Goal: Transaction & Acquisition: Book appointment/travel/reservation

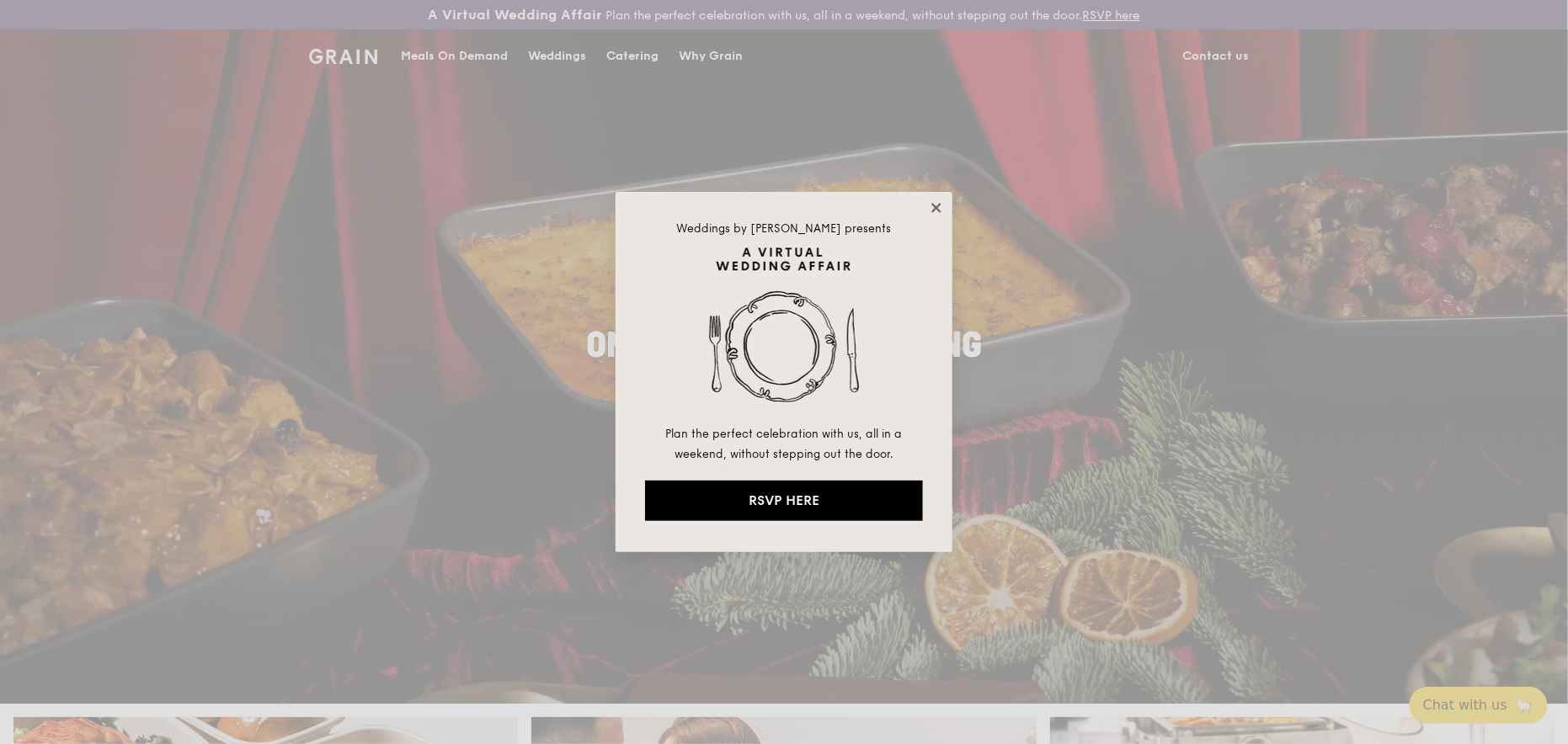
click at [933, 210] on icon at bounding box center [936, 207] width 9 height 9
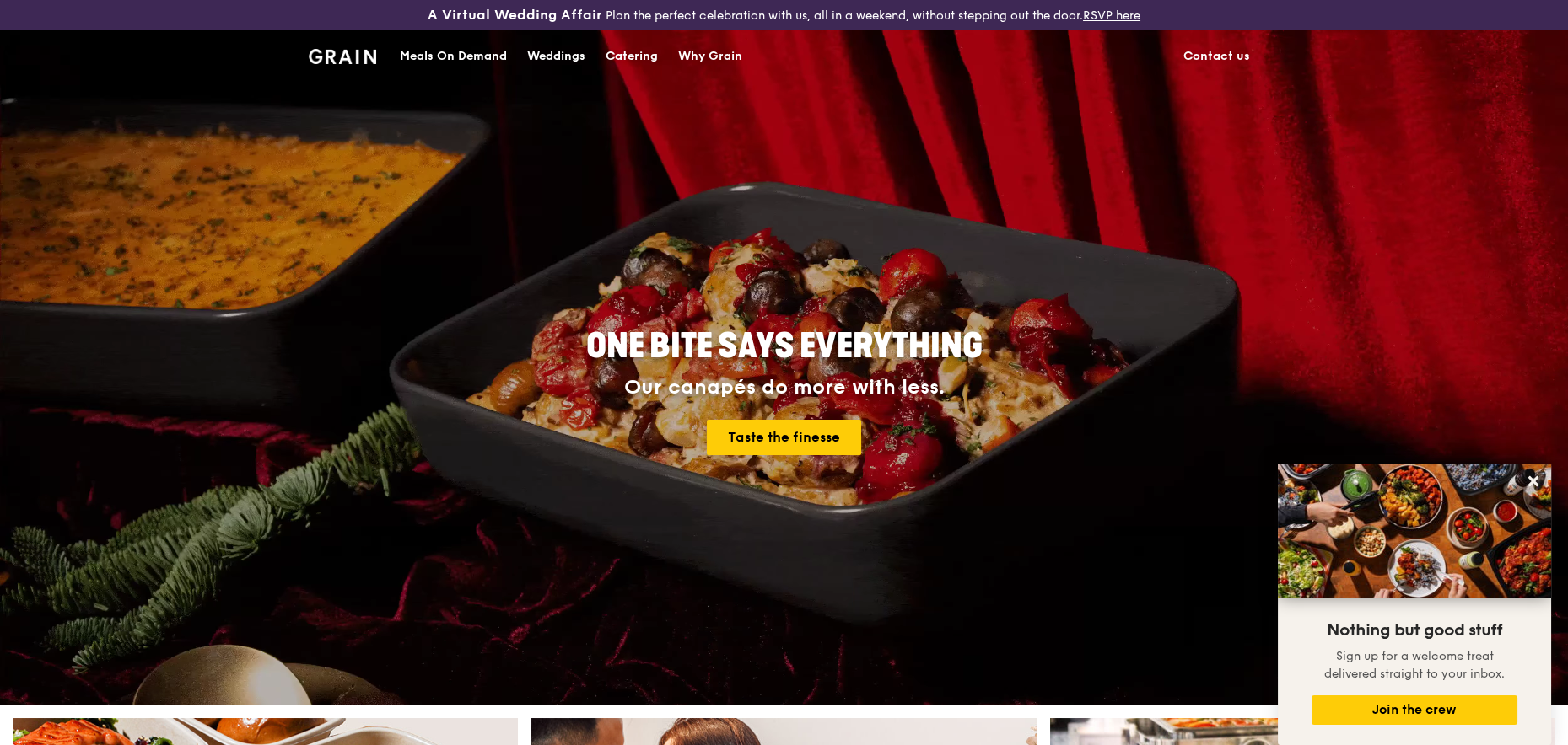
click at [624, 59] on div "Catering" at bounding box center [631, 56] width 52 height 50
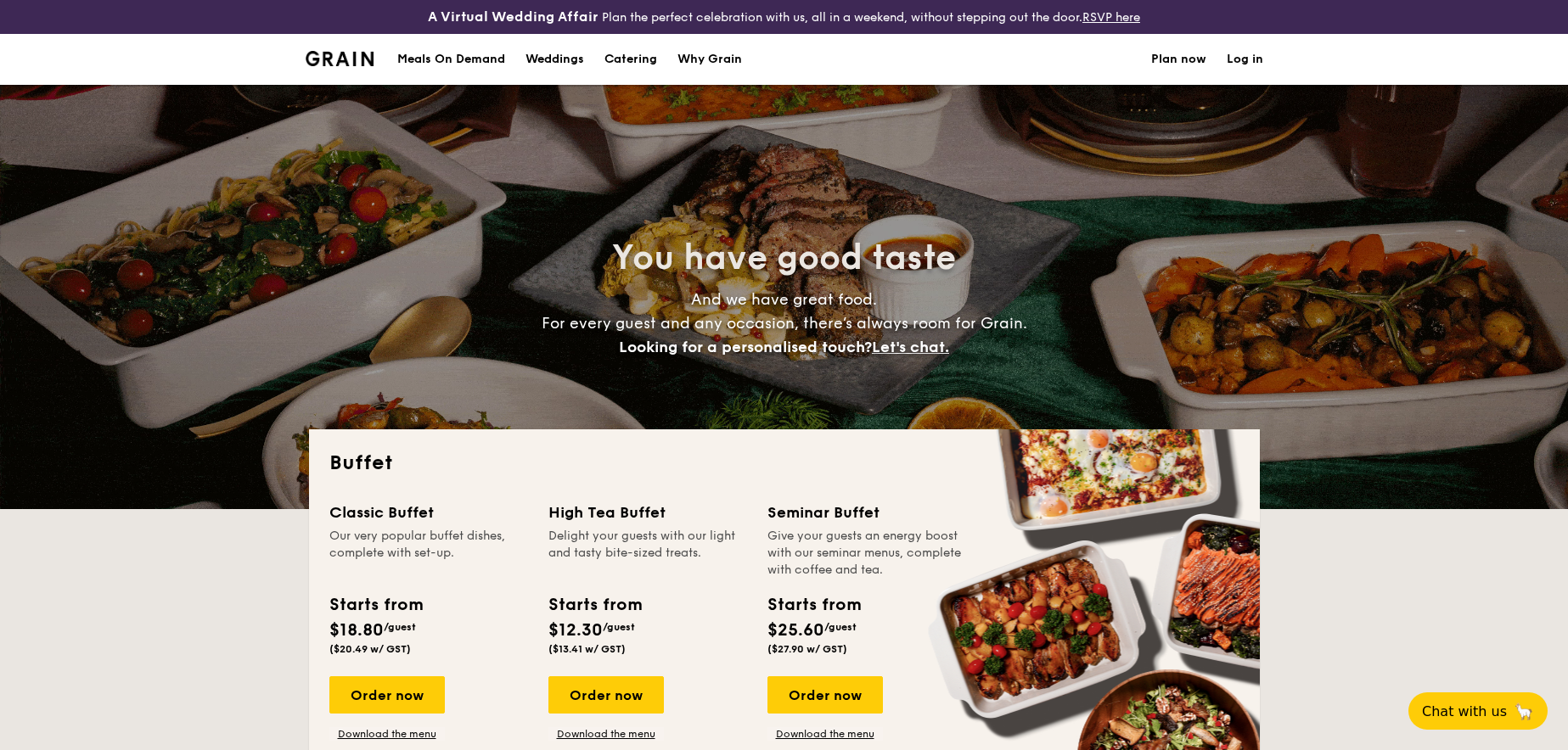
select select
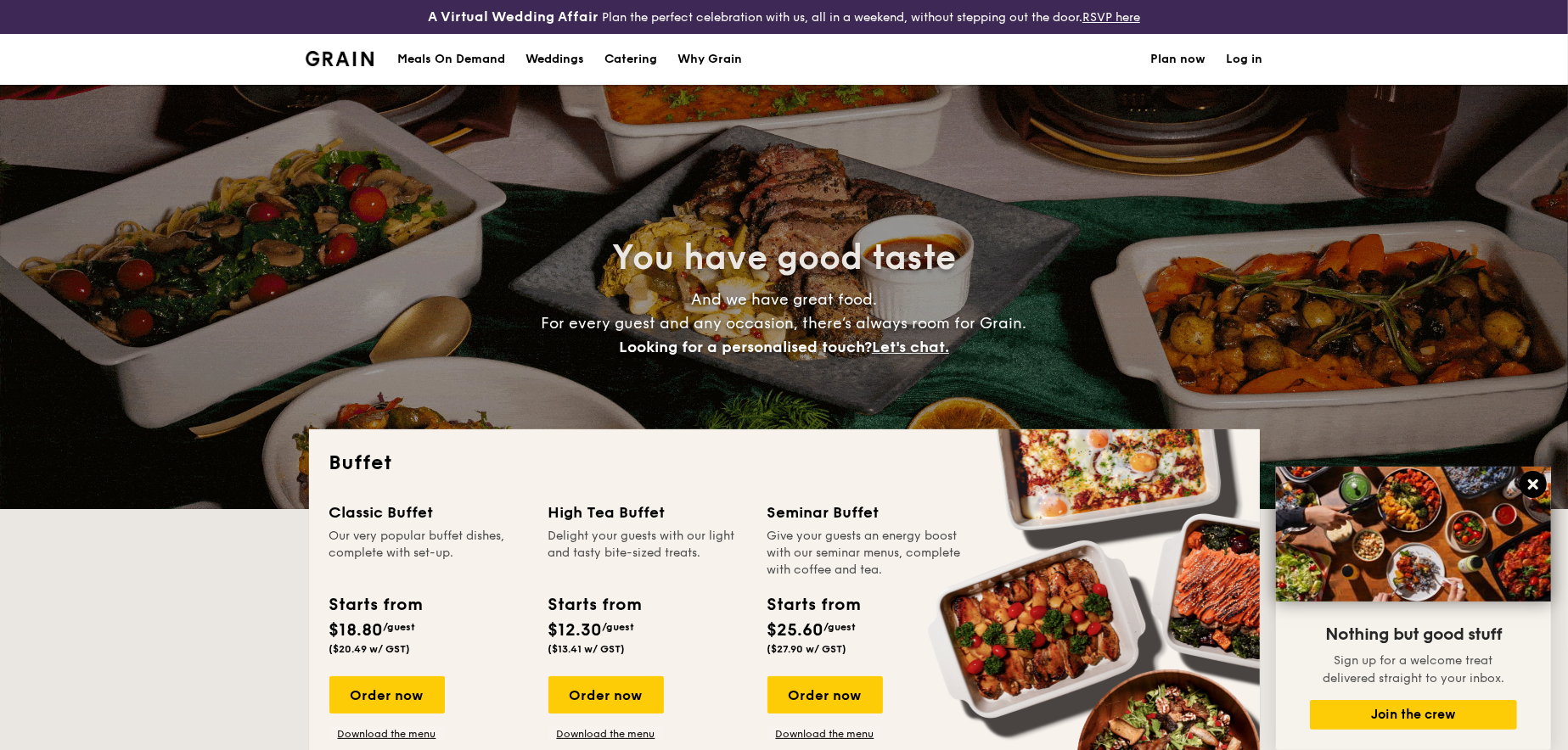
click at [1533, 485] on icon at bounding box center [1532, 484] width 10 height 10
